Goal: Task Accomplishment & Management: Complete application form

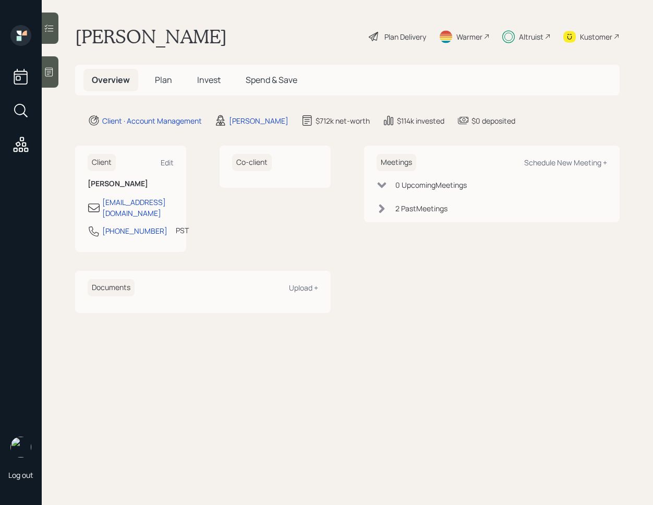
click at [58, 33] on div at bounding box center [50, 28] width 17 height 31
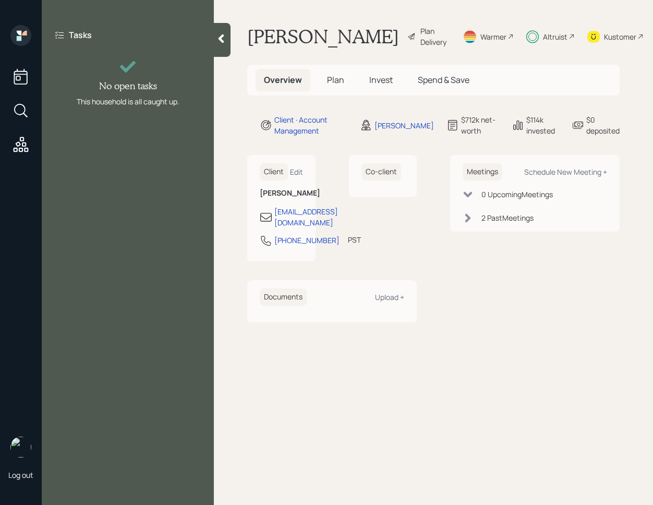
click at [219, 47] on div at bounding box center [222, 40] width 17 height 34
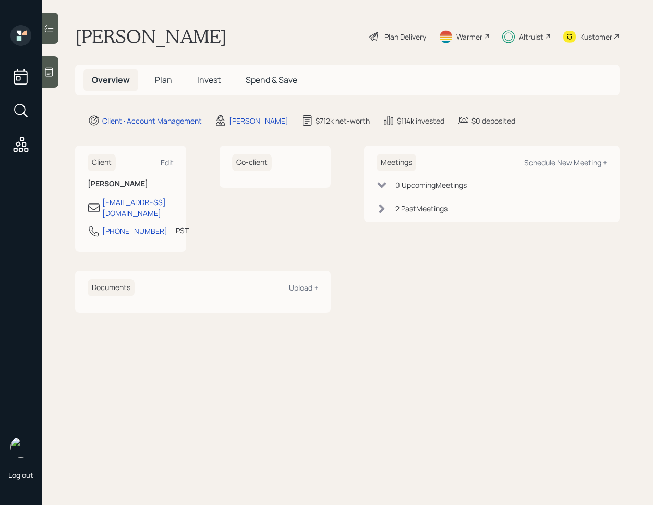
click at [169, 81] on span "Plan" at bounding box center [163, 79] width 17 height 11
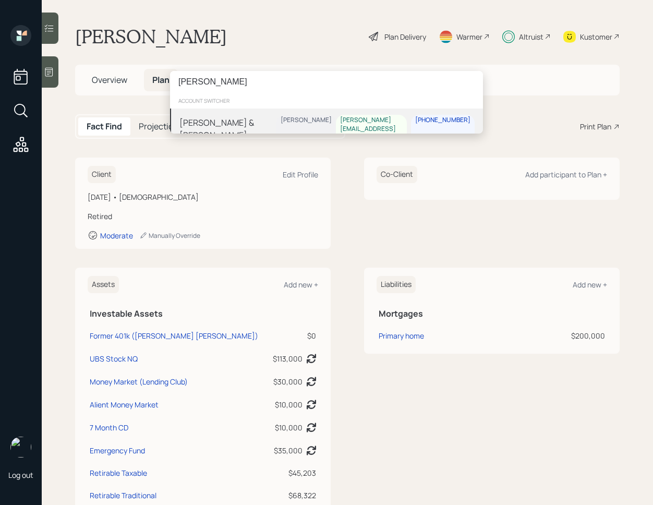
type input "[PERSON_NAME]"
click at [219, 125] on div "[PERSON_NAME] & [PERSON_NAME]" at bounding box center [227, 128] width 97 height 25
